Goal: Task Accomplishment & Management: Manage account settings

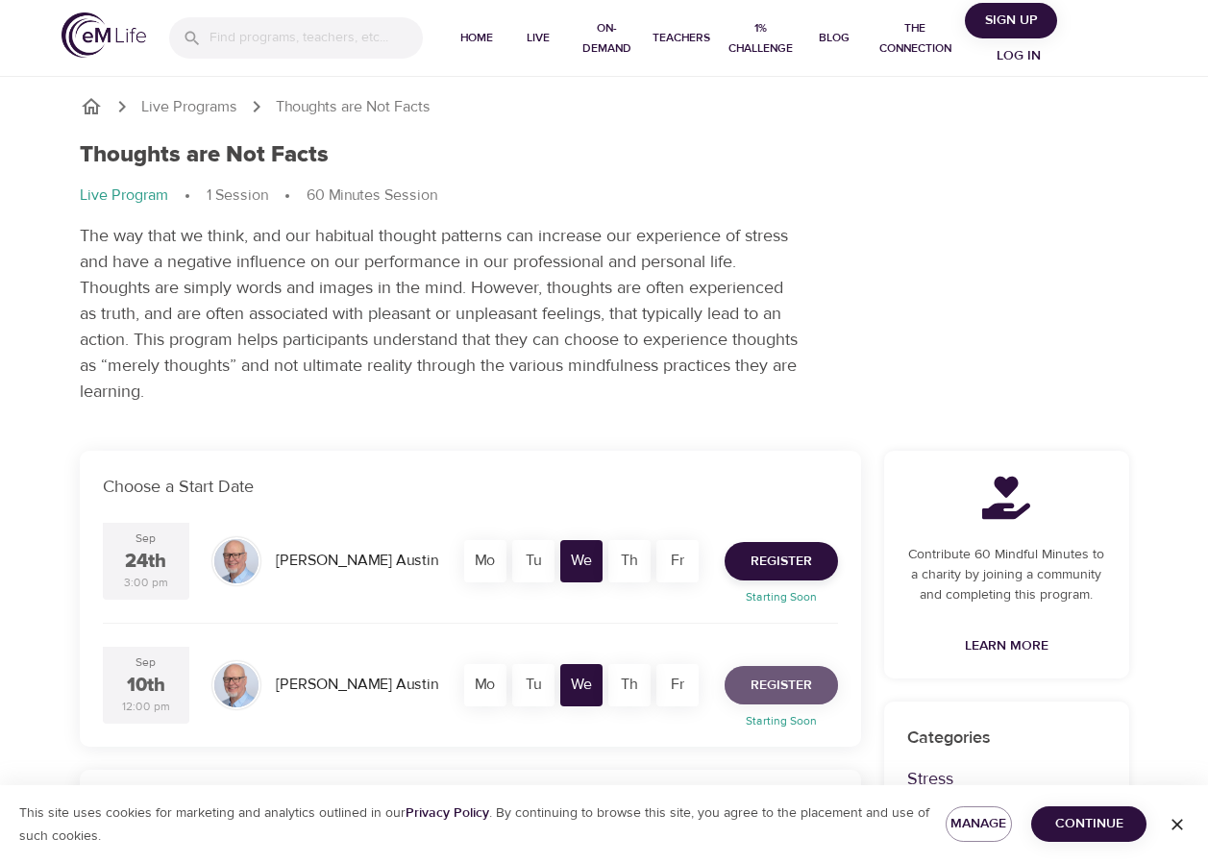
click at [803, 692] on span "Register" at bounding box center [782, 686] width 62 height 24
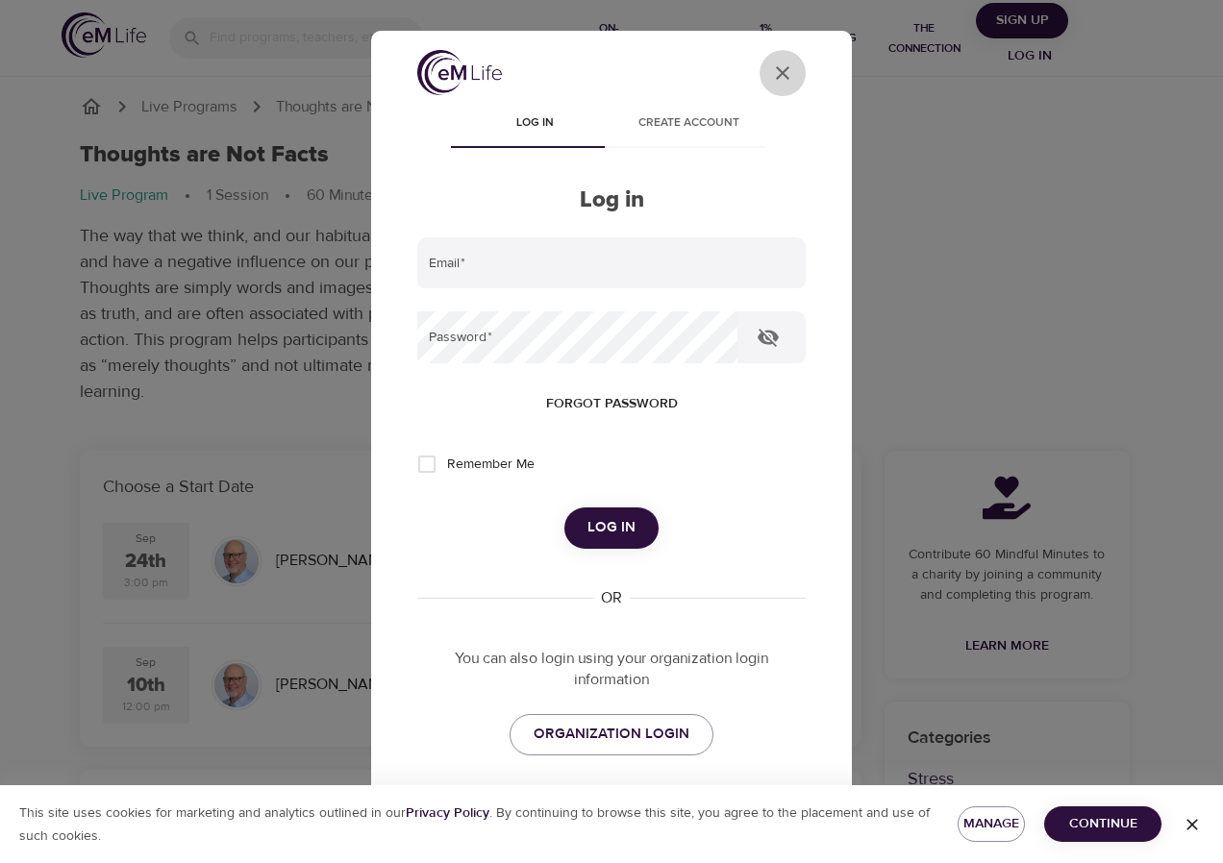
click at [776, 70] on icon "close" at bounding box center [782, 72] width 13 height 13
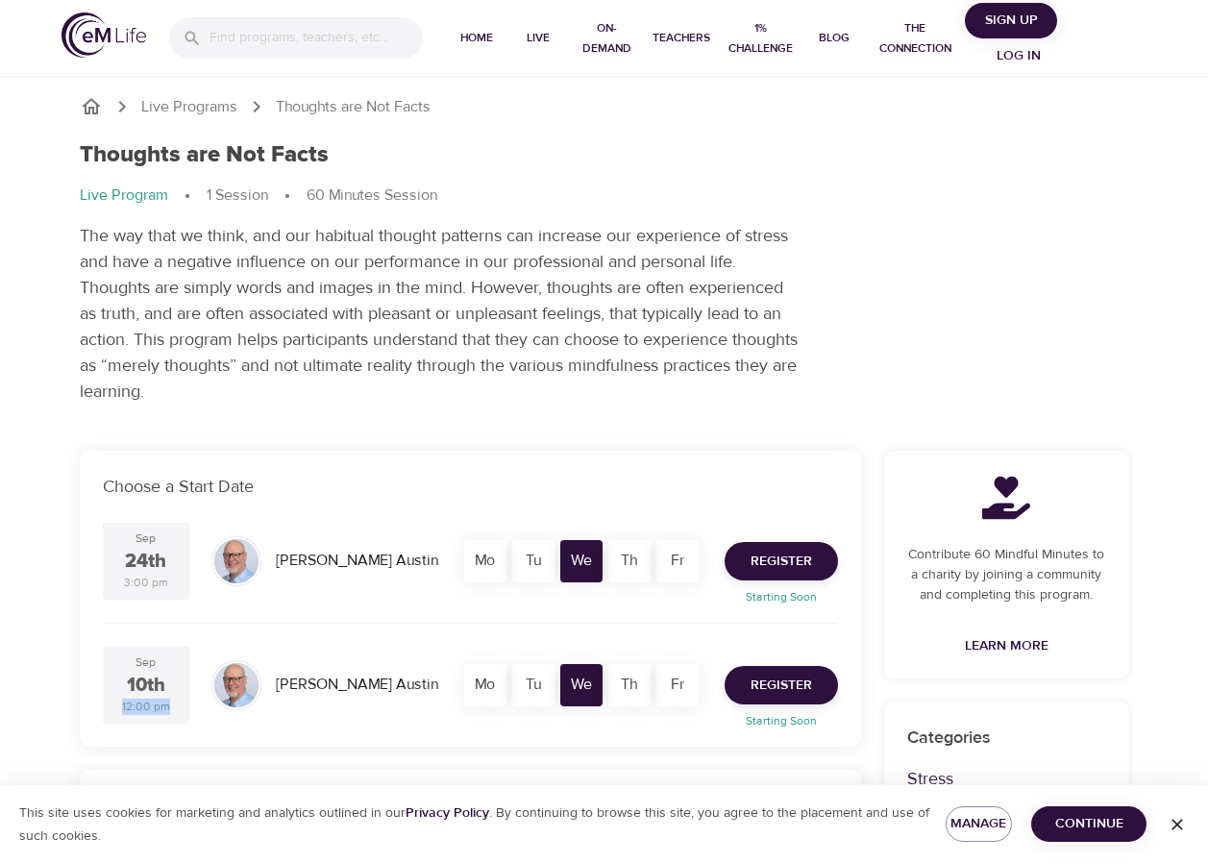
drag, startPoint x: 179, startPoint y: 678, endPoint x: 170, endPoint y: 738, distance: 61.2
click at [173, 738] on div "Choose a Start Date Sep 24th 3:00 pm Jim Austin Mo Tu We Th Fr Register Startin…" at bounding box center [471, 599] width 782 height 296
drag, startPoint x: 170, startPoint y: 738, endPoint x: 84, endPoint y: 565, distance: 193.5
click at [84, 565] on div "Choose a Start Date Sep 24th 3:00 pm Jim Austin Mo Tu We Th Fr Register Startin…" at bounding box center [471, 599] width 782 height 296
click at [798, 560] on span "Register" at bounding box center [782, 562] width 62 height 24
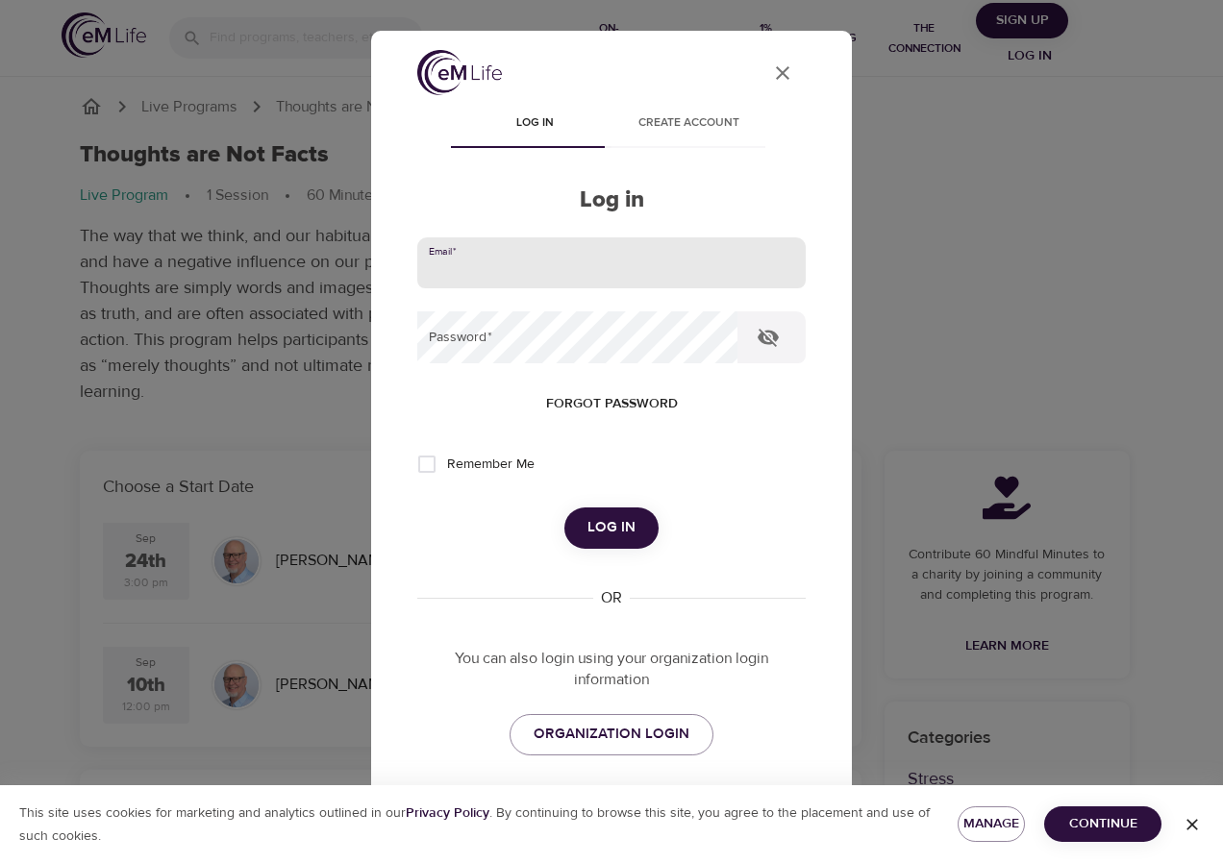
click at [470, 269] on input "email" at bounding box center [611, 263] width 388 height 52
type input "emeraldgreen76@hotmail.com"
drag, startPoint x: 634, startPoint y: 265, endPoint x: 288, endPoint y: 247, distance: 345.6
click at [288, 247] on div "User Profile Log in Create account Log in Email   * emeraldgreen76@hotmail.com …" at bounding box center [611, 431] width 1223 height 863
click at [443, 272] on input "email" at bounding box center [611, 263] width 388 height 52
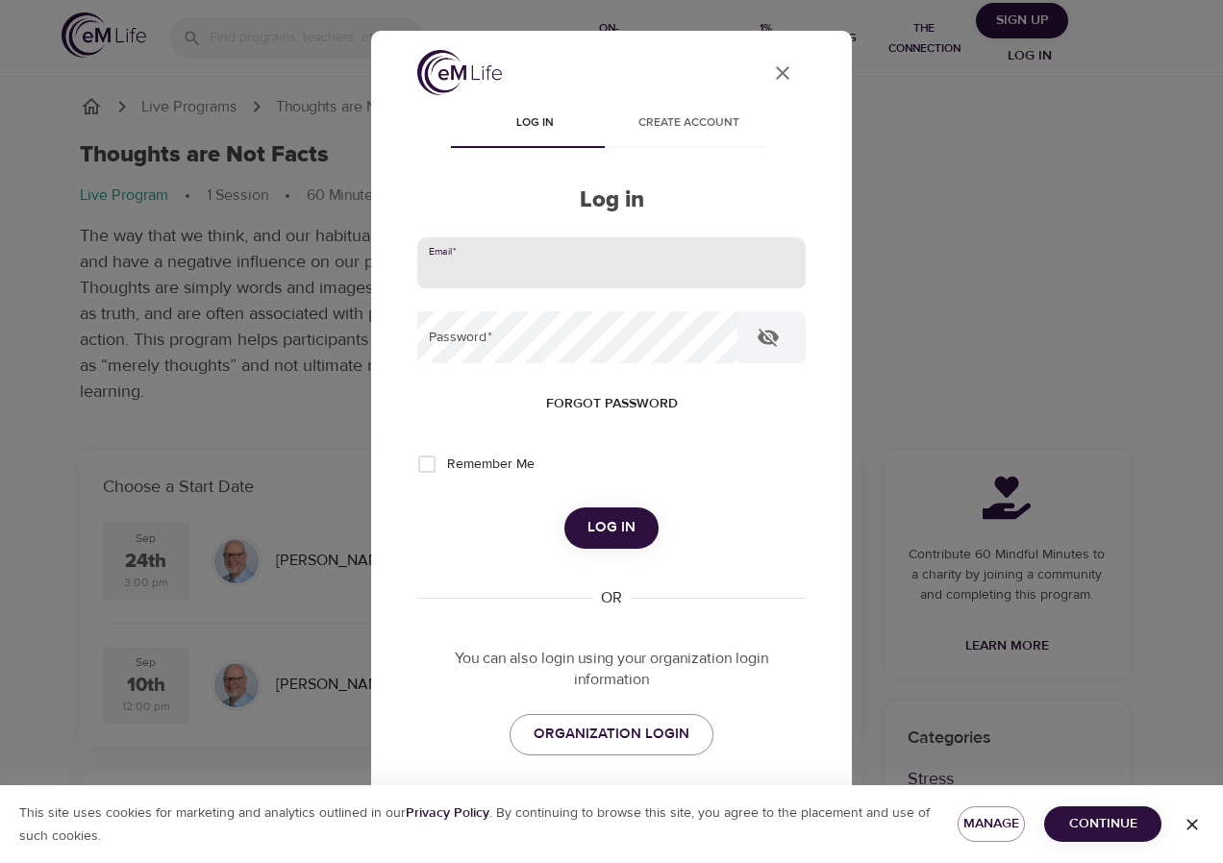
type input "AdamsC9@AETNA.com"
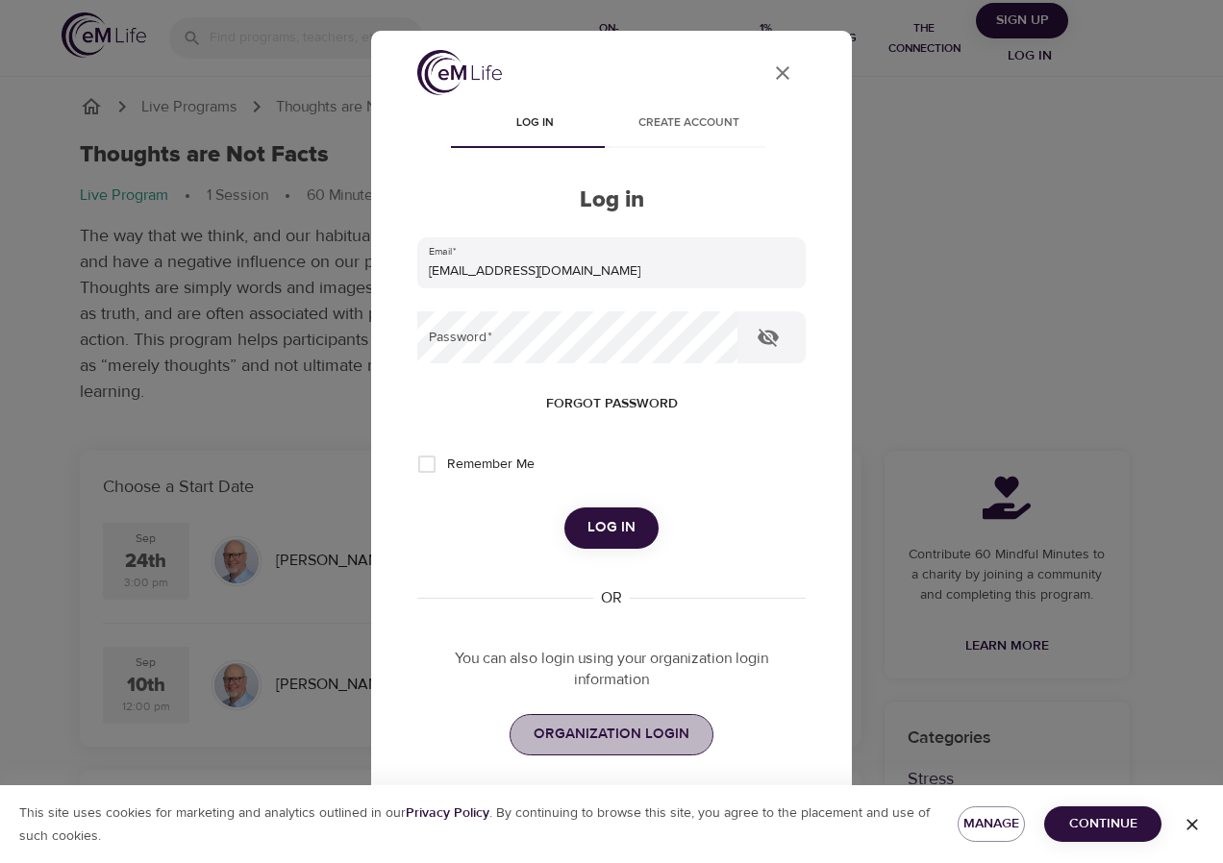
click at [620, 725] on span "ORGANIZATION LOGIN" at bounding box center [612, 734] width 156 height 25
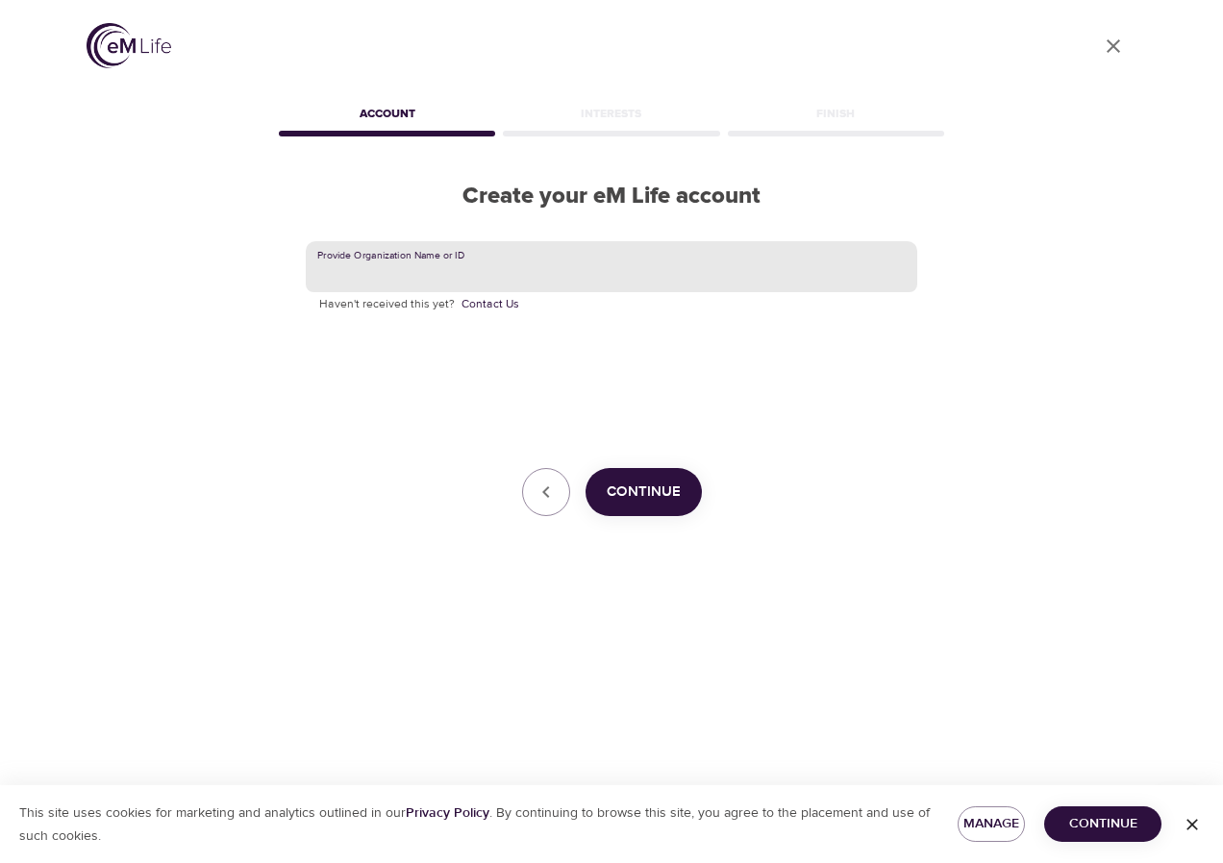
click at [394, 275] on input "text" at bounding box center [611, 267] width 611 height 52
drag, startPoint x: 381, startPoint y: 278, endPoint x: 231, endPoint y: 270, distance: 150.2
click at [231, 270] on div "User Profile Account Interests Finish Create your eM Life account Provide Organ…" at bounding box center [611, 431] width 1096 height 863
drag, startPoint x: 336, startPoint y: 264, endPoint x: 270, endPoint y: 273, distance: 66.9
click at [270, 273] on div "User Profile Account Interests Finish Create your eM Life account Provide Organ…" at bounding box center [611, 431] width 1096 height 863
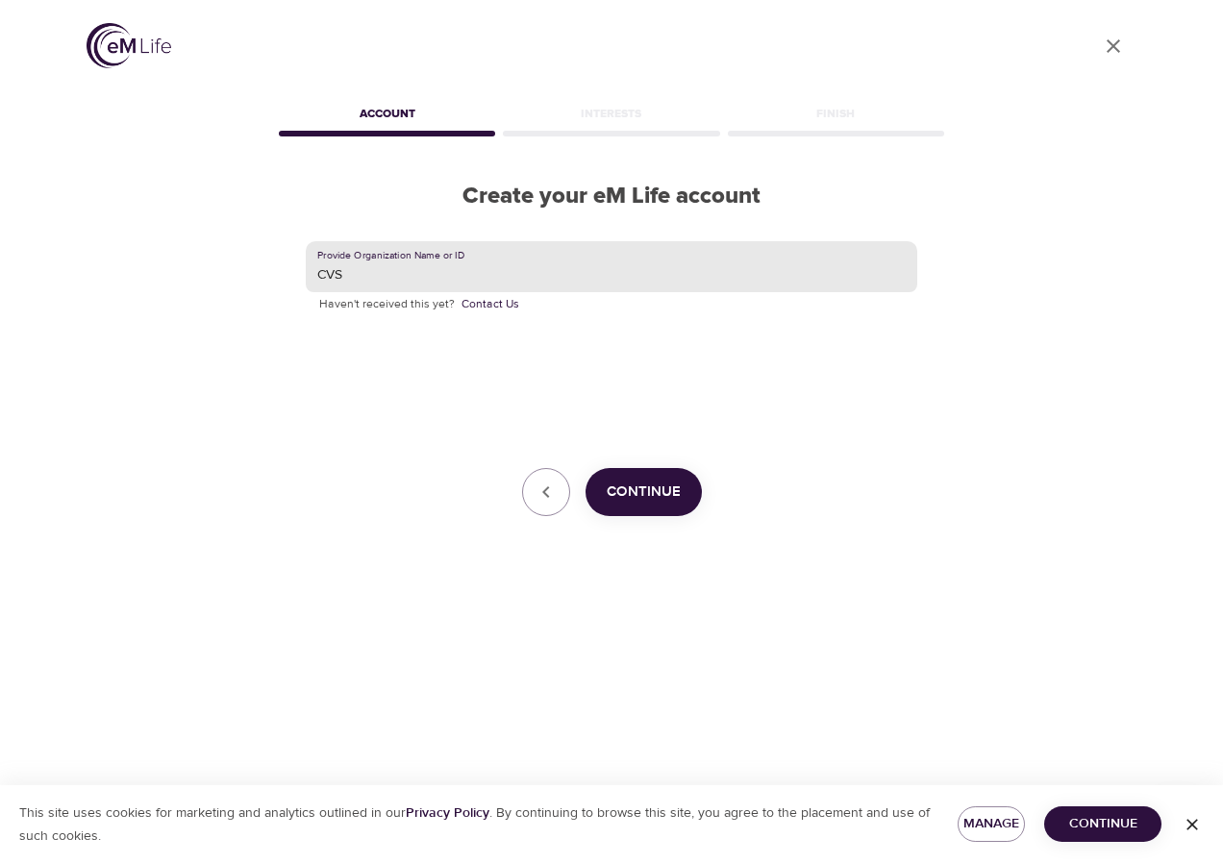
click at [624, 487] on span "Continue" at bounding box center [644, 492] width 74 height 25
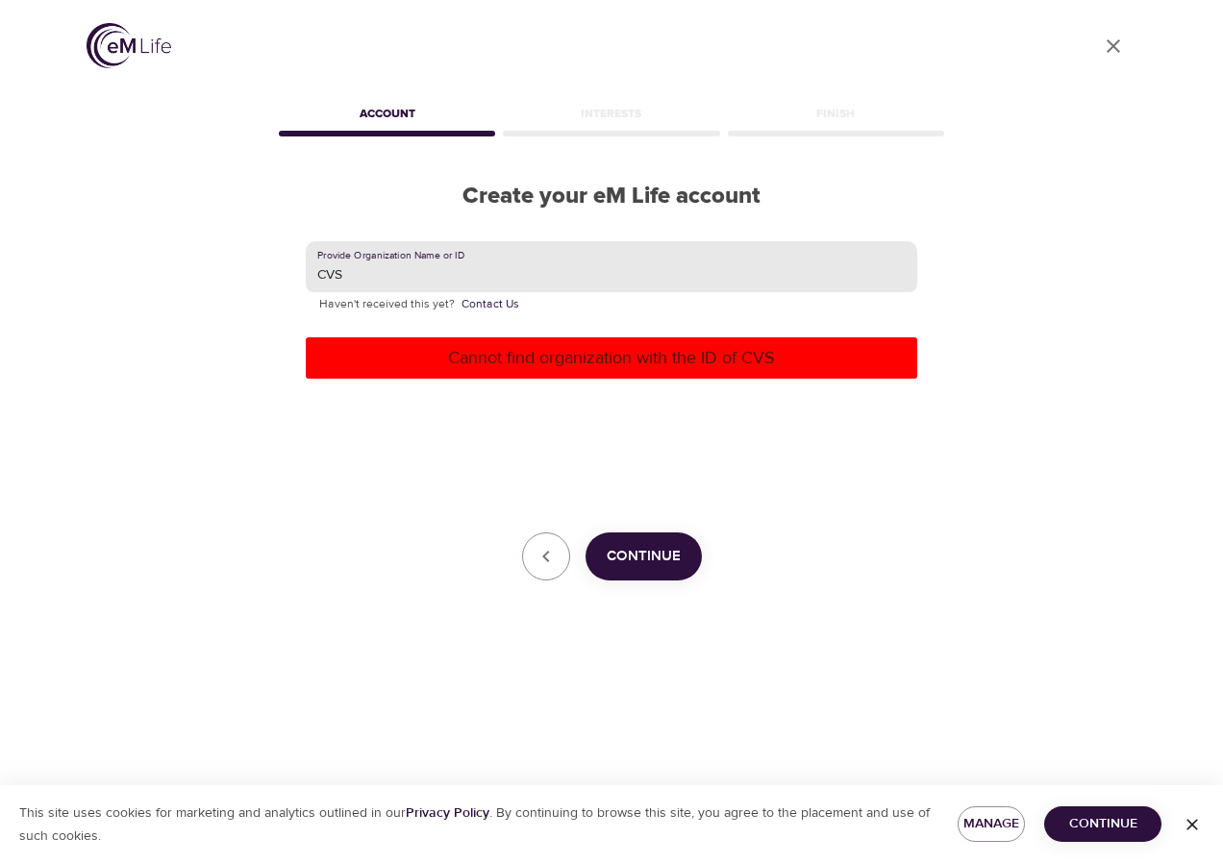
drag, startPoint x: 357, startPoint y: 276, endPoint x: 258, endPoint y: 270, distance: 99.2
click at [258, 270] on div "User Profile Account Interests Finish Create your eM Life account Provide Organ…" at bounding box center [611, 431] width 1096 height 863
type input "AdamsC9@aetna.com"
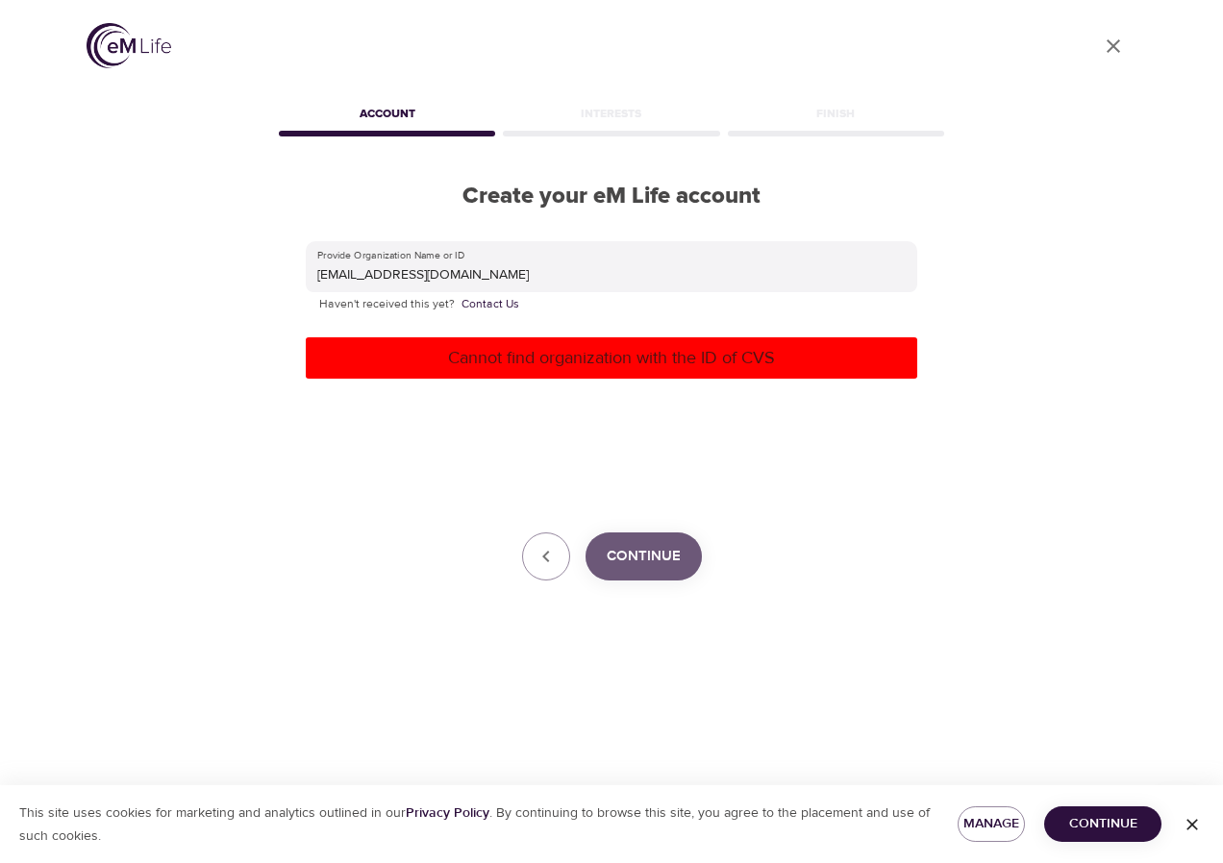
click at [685, 565] on button "Continue" at bounding box center [643, 557] width 116 height 48
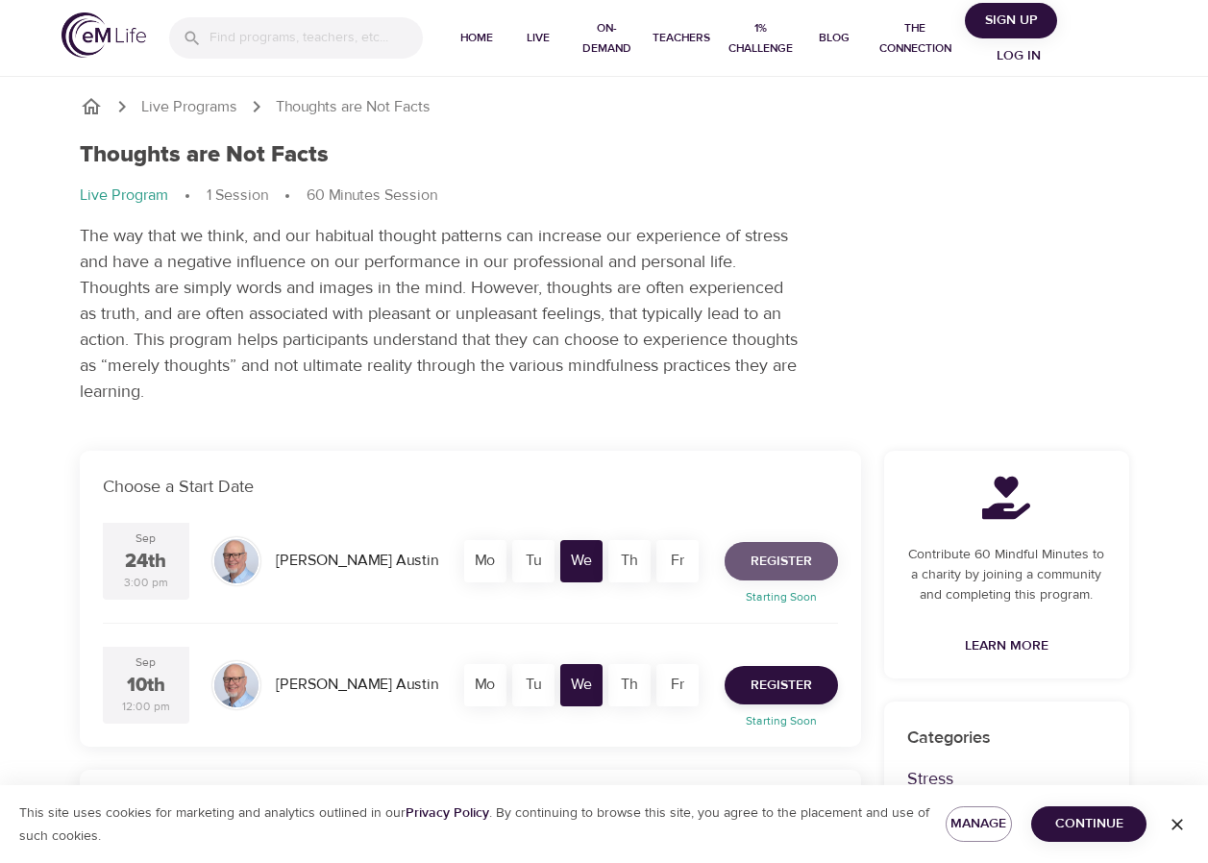
click at [792, 568] on span "Register" at bounding box center [782, 562] width 62 height 24
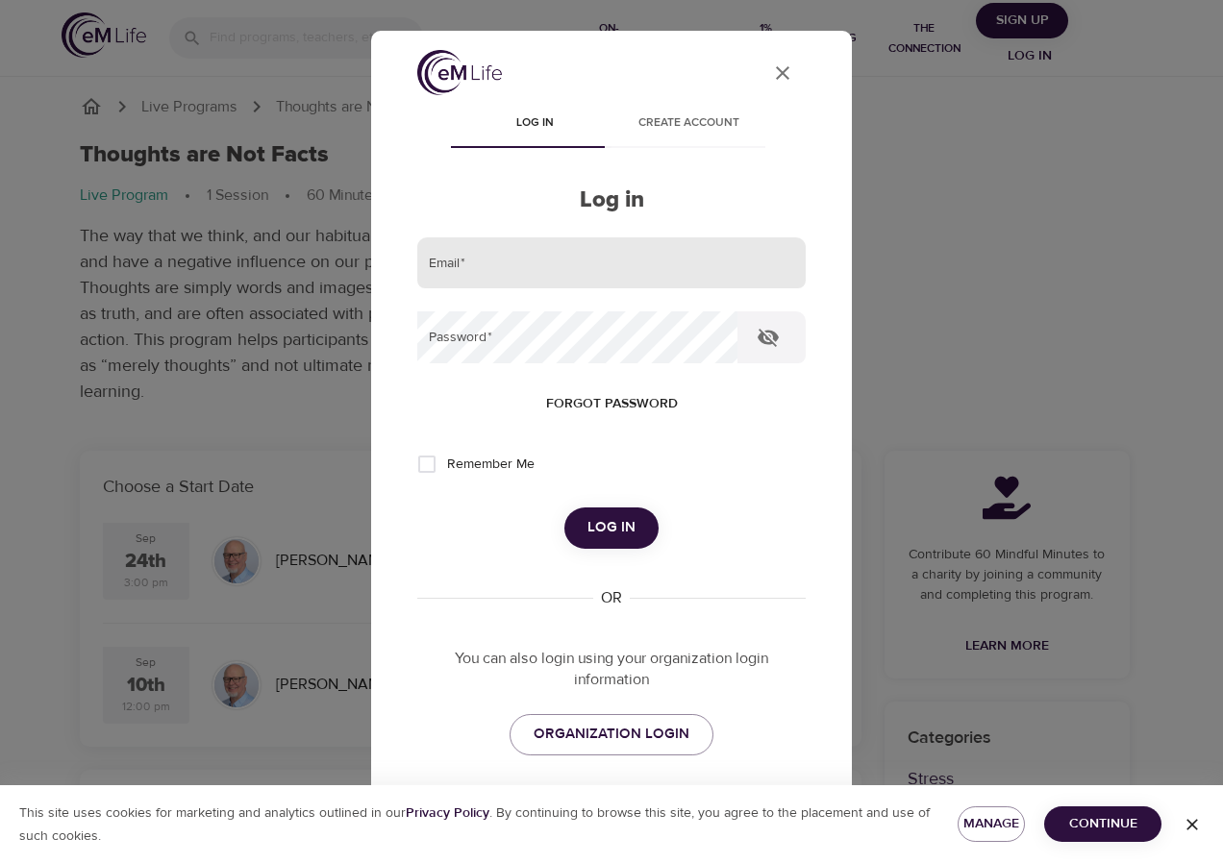
click at [501, 246] on input "email" at bounding box center [611, 263] width 388 height 52
type input "[EMAIL_ADDRESS][DOMAIN_NAME]"
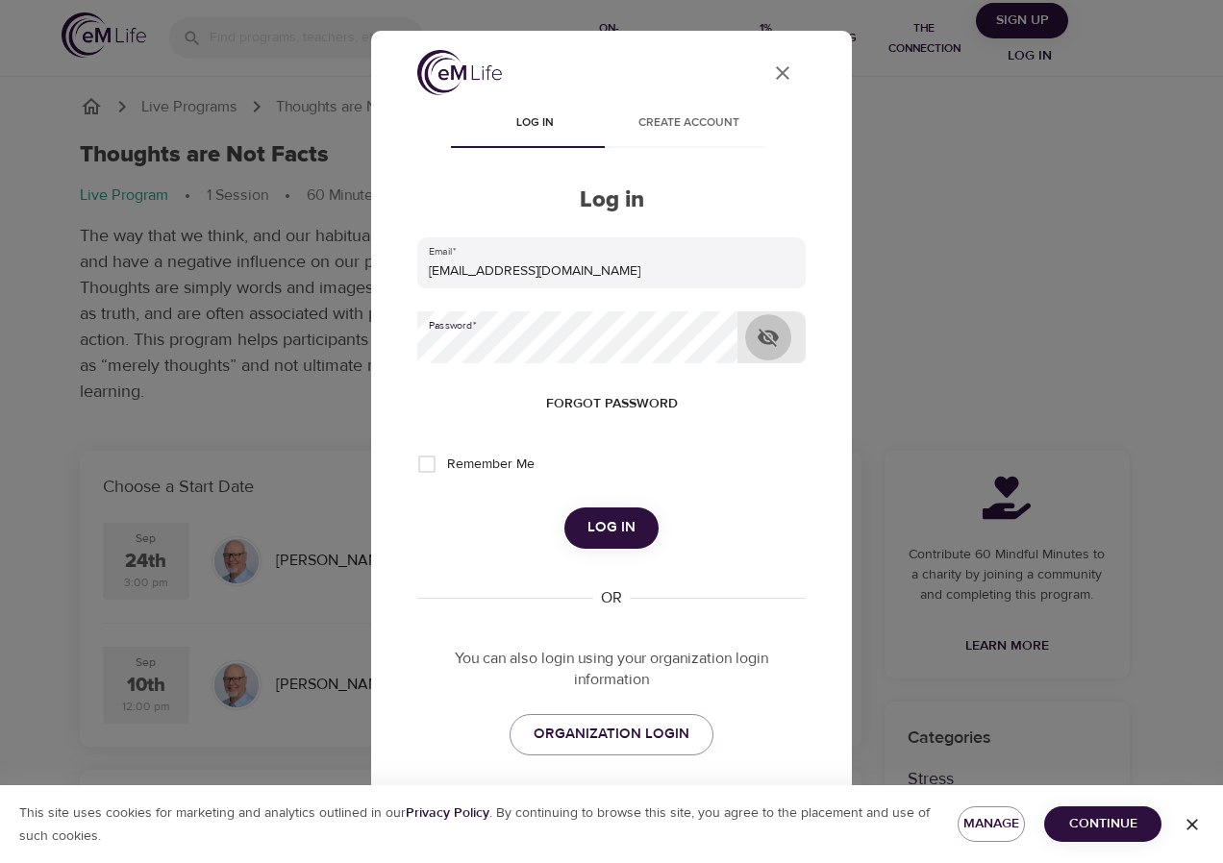
click at [779, 339] on icon "button" at bounding box center [768, 337] width 23 height 23
click at [601, 528] on span "Log in" at bounding box center [611, 527] width 48 height 25
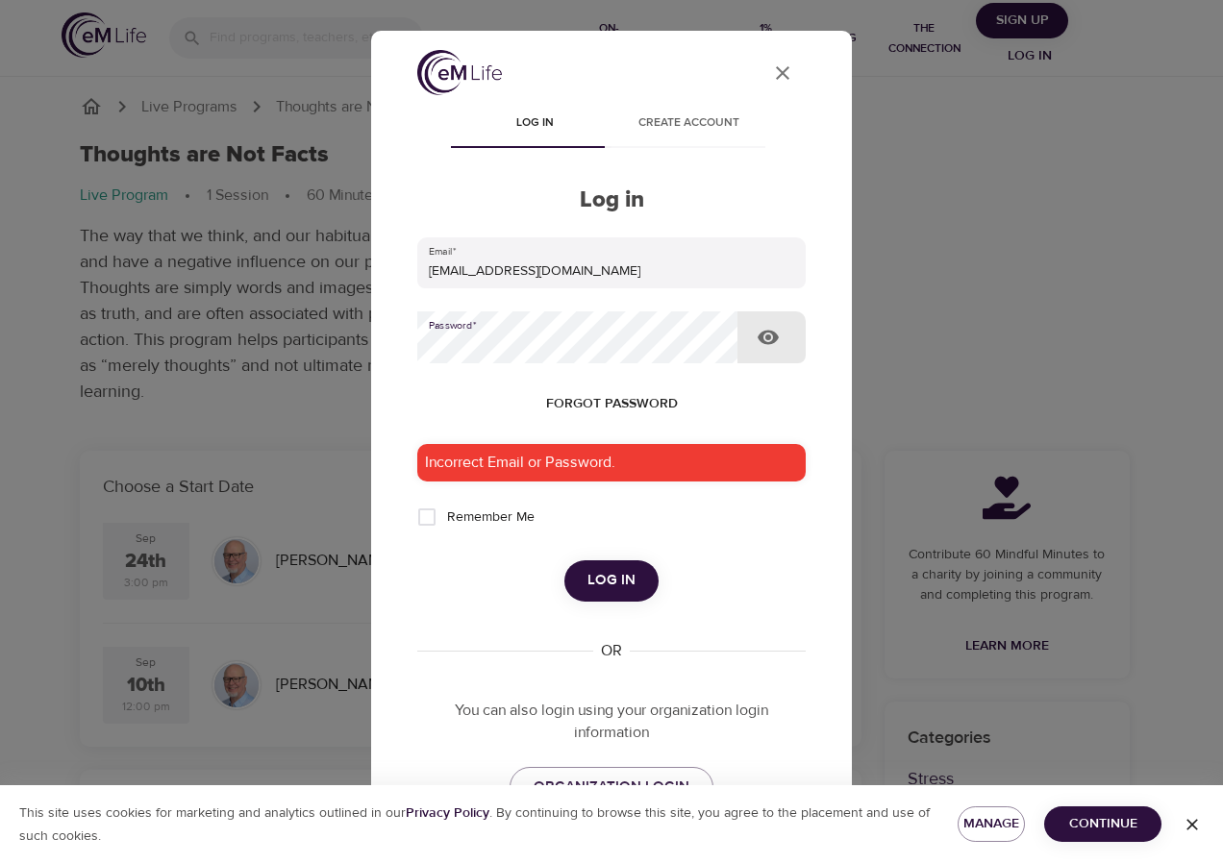
click at [336, 347] on div "User Profile Log in Create account Log in Email   * AdamsC9@AETNA.com Password …" at bounding box center [611, 431] width 1223 height 863
click at [600, 590] on span "Log in" at bounding box center [611, 580] width 48 height 25
click at [605, 396] on span "Forgot password" at bounding box center [612, 404] width 132 height 24
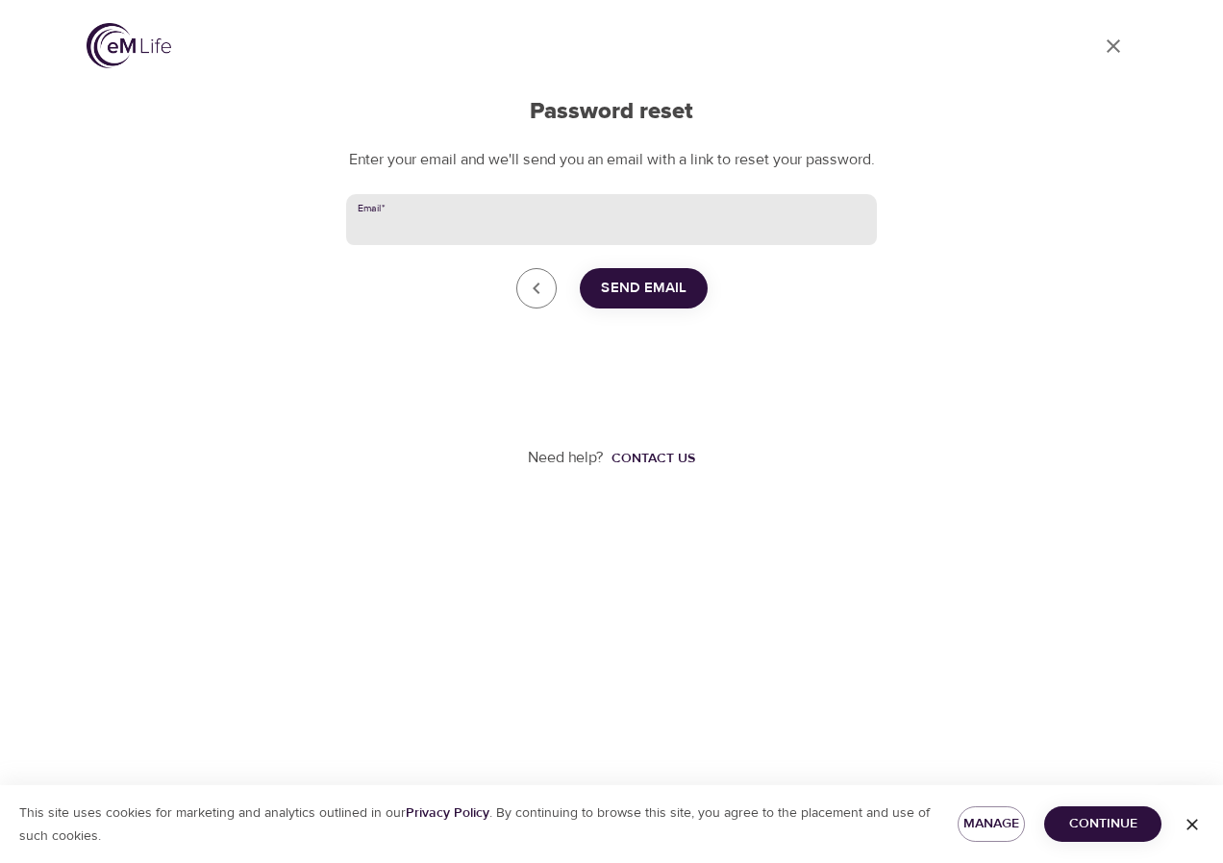
click at [427, 246] on input "Email   *" at bounding box center [611, 220] width 531 height 52
type input "AdamsC9@AETNA.com"
click at [659, 301] on span "Send Email" at bounding box center [644, 288] width 86 height 25
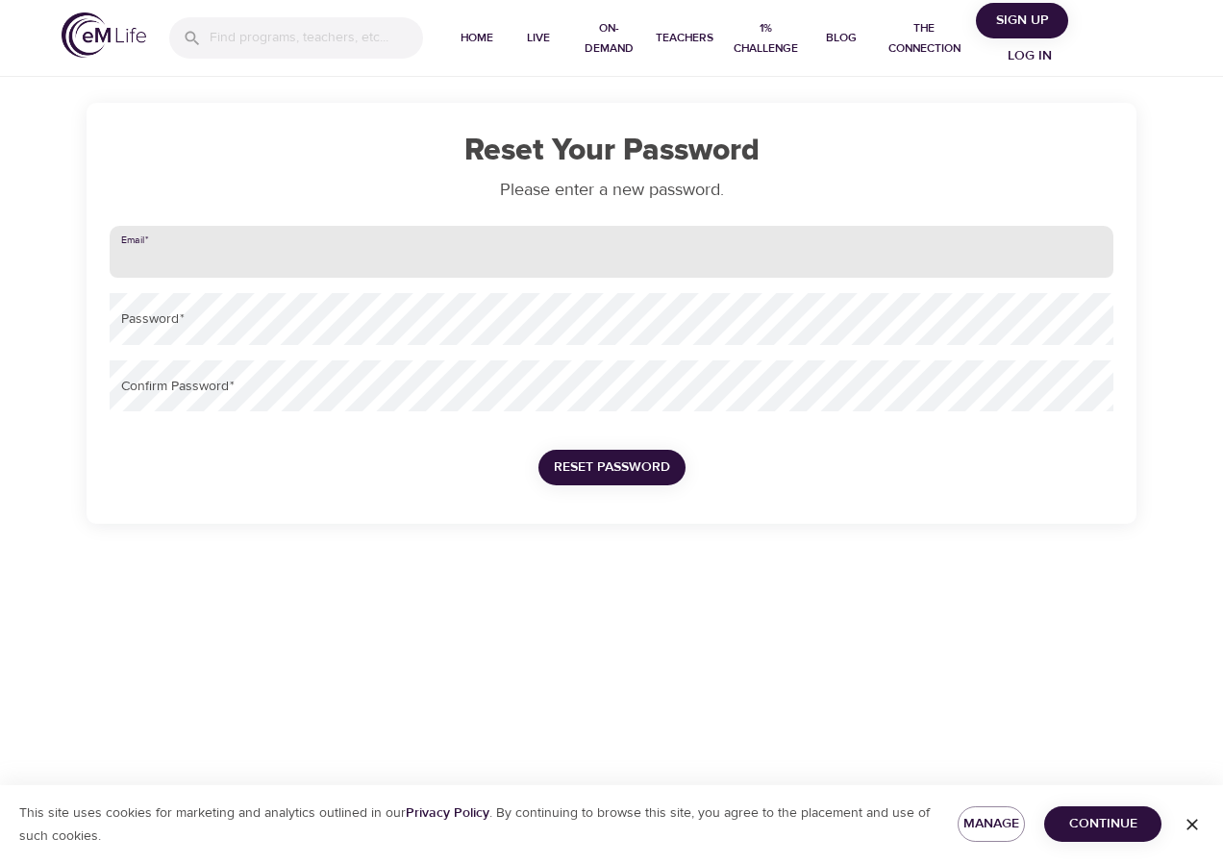
click at [148, 247] on input "email" at bounding box center [612, 252] width 1004 height 52
type input "[EMAIL_ADDRESS][DOMAIN_NAME]"
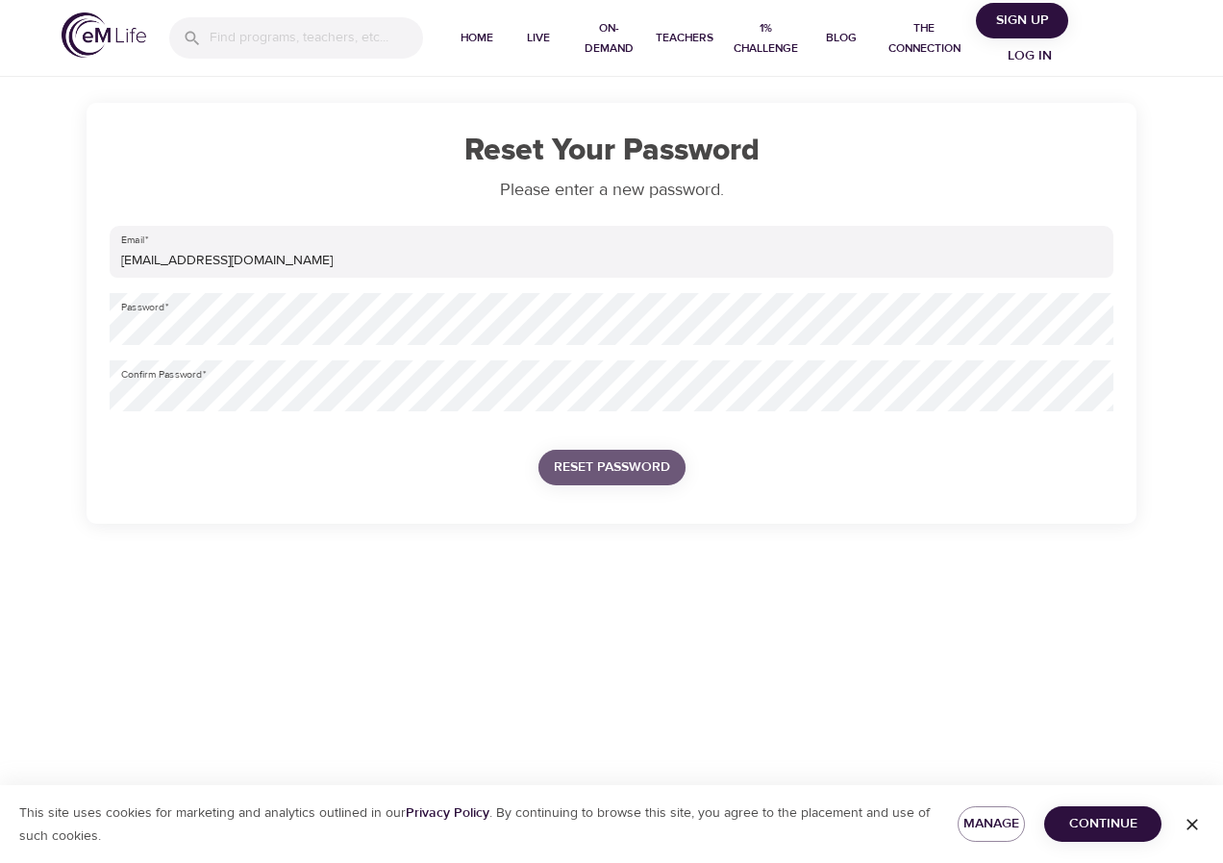
click at [616, 473] on span "Reset Password" at bounding box center [612, 468] width 116 height 24
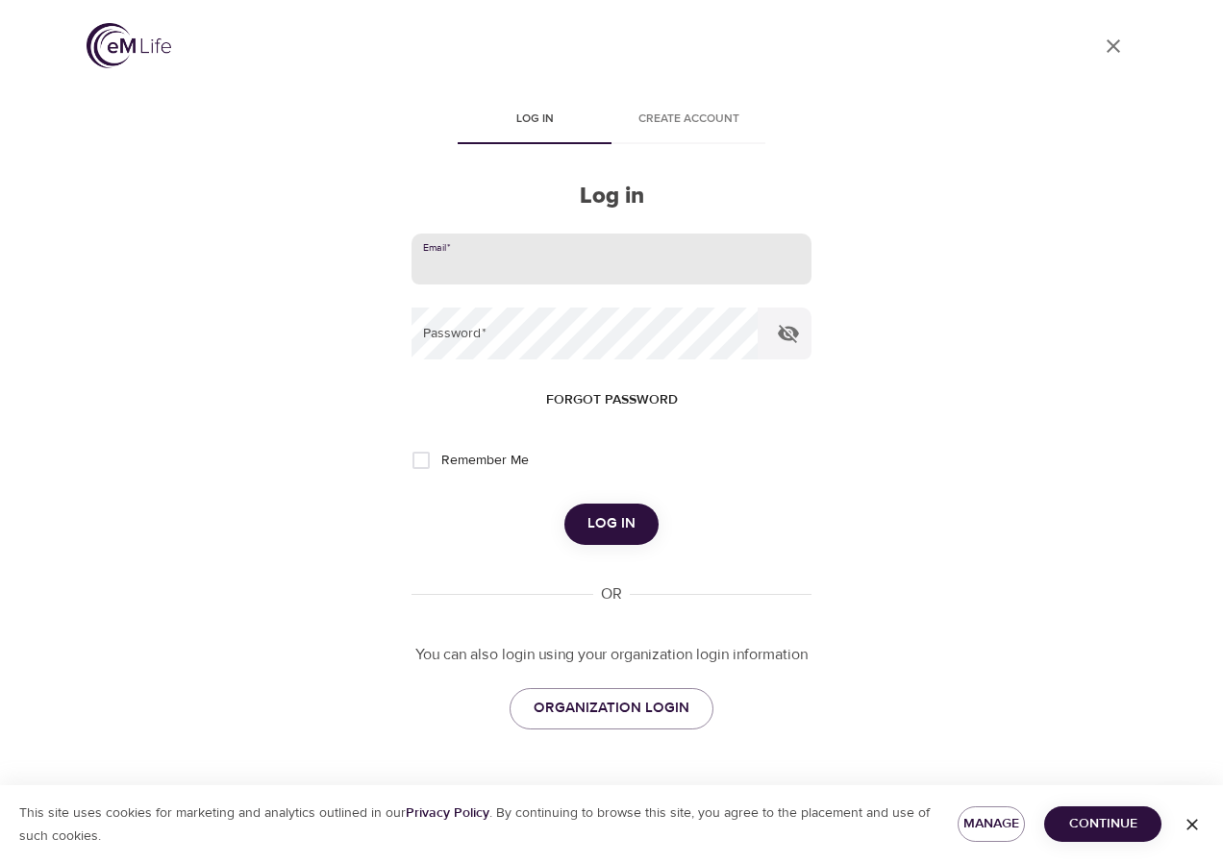
click at [470, 257] on input "email" at bounding box center [611, 260] width 400 height 52
type input "[EMAIL_ADDRESS][DOMAIN_NAME]"
click at [564, 504] on button "Log in" at bounding box center [611, 524] width 94 height 40
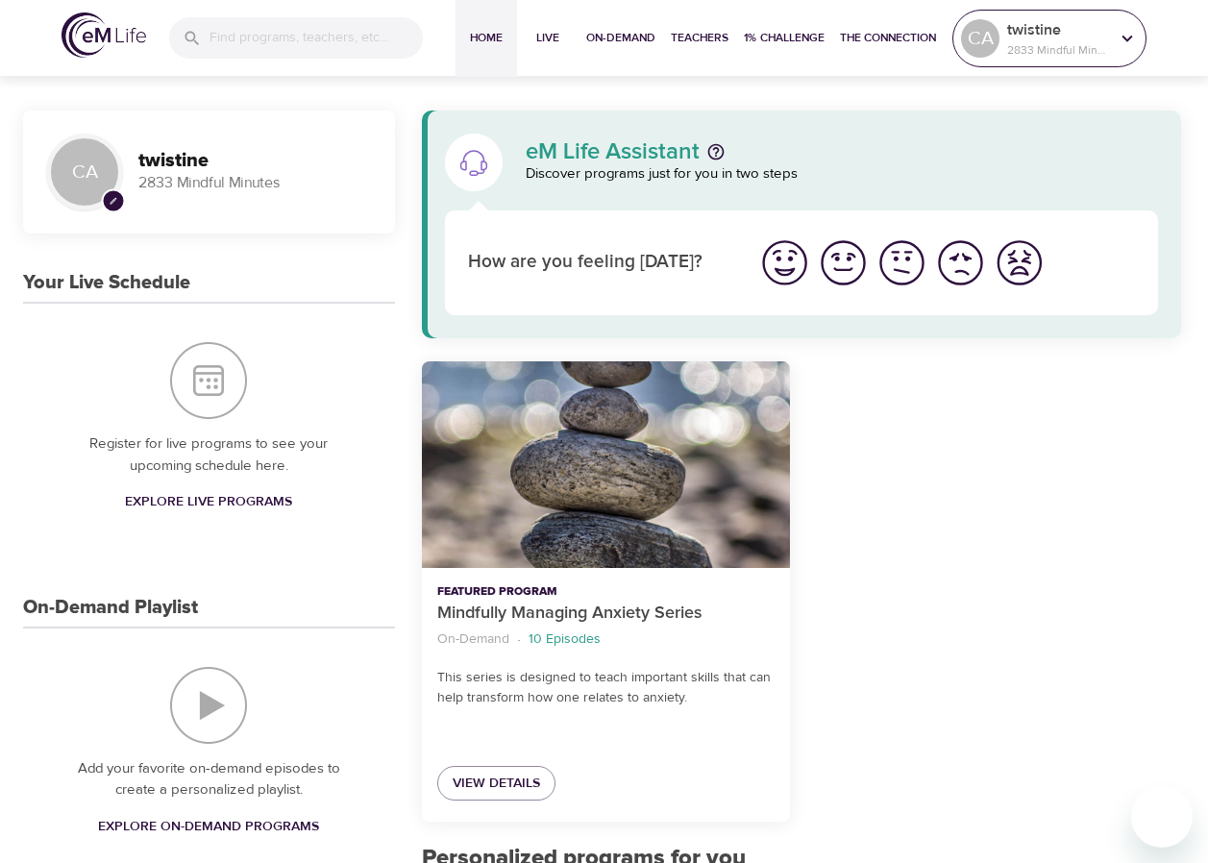
click at [1079, 26] on p "twistine" at bounding box center [1059, 29] width 102 height 23
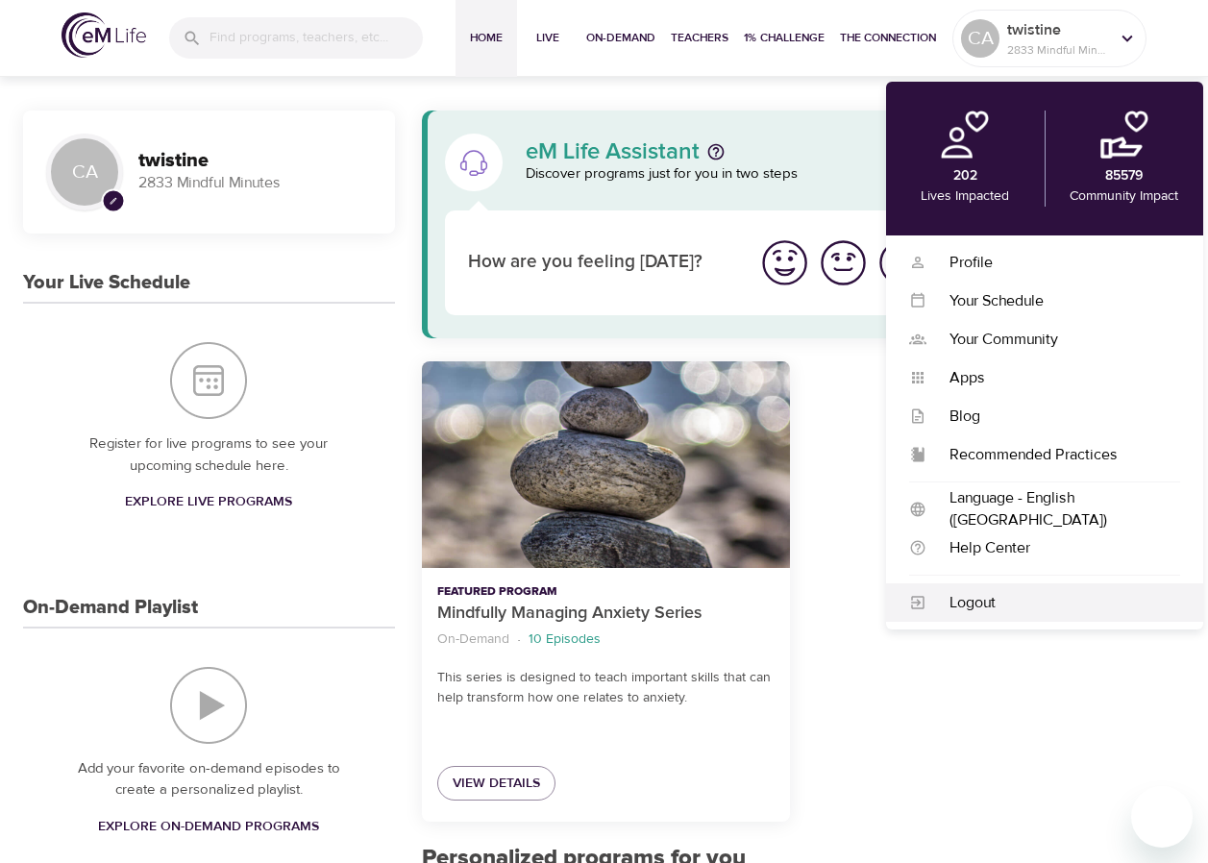
click at [980, 608] on div "Logout" at bounding box center [1054, 603] width 254 height 22
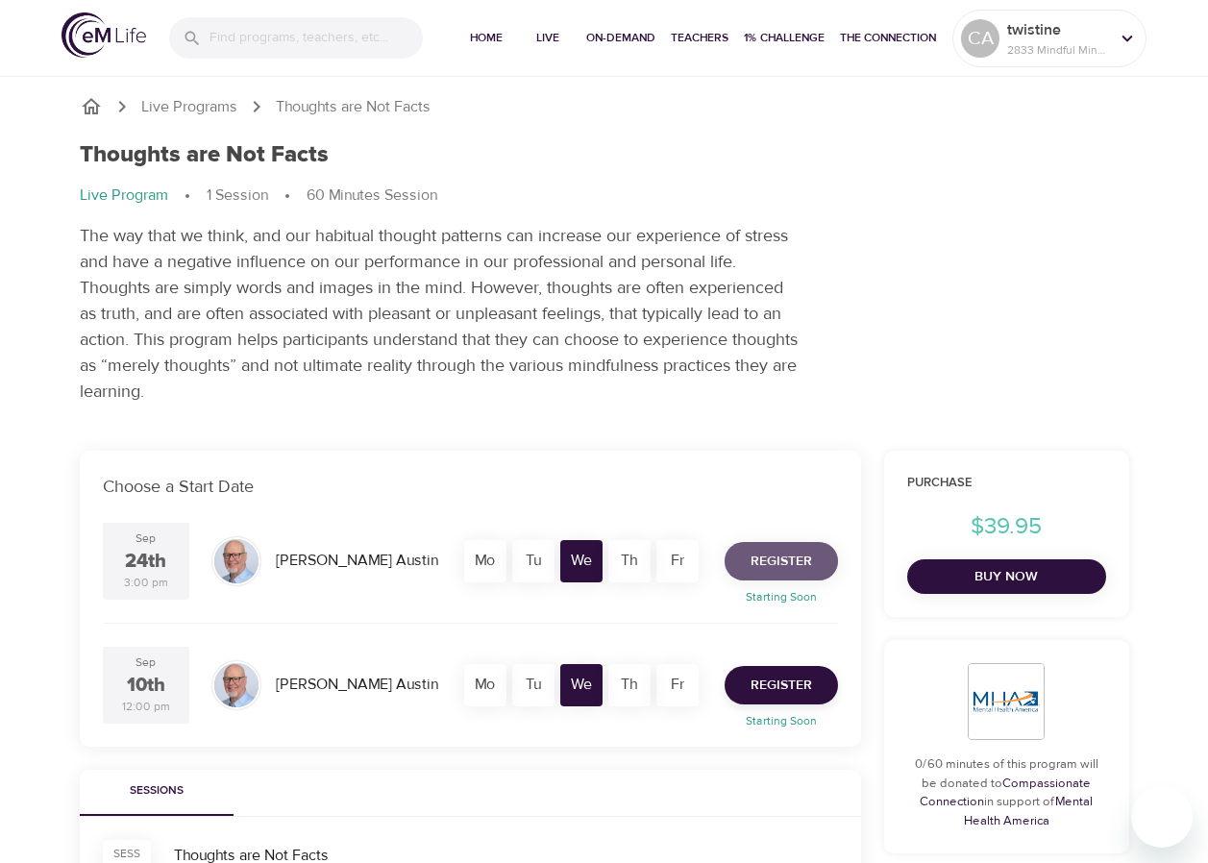
click at [806, 558] on span "Register" at bounding box center [782, 562] width 62 height 24
